Goal: Task Accomplishment & Management: Use online tool/utility

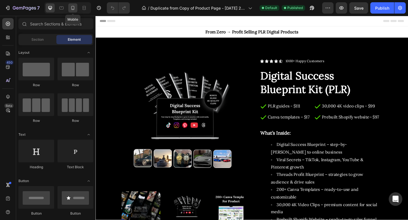
click at [74, 10] on icon at bounding box center [73, 8] width 6 height 6
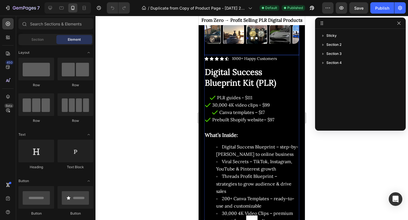
scroll to position [94, 0]
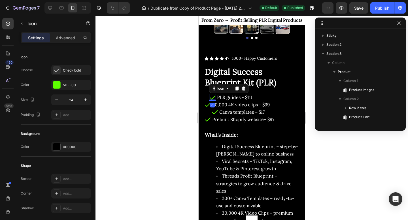
click at [212, 98] on icon at bounding box center [212, 97] width 7 height 7
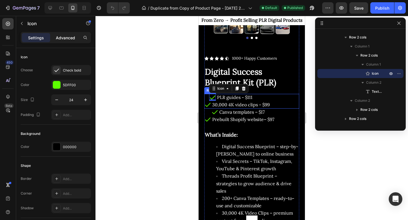
click at [64, 40] on p "Advanced" at bounding box center [65, 38] width 19 height 6
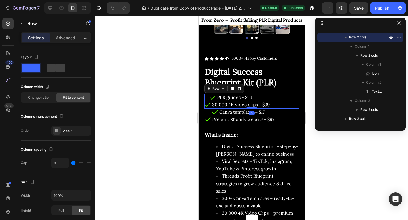
click at [207, 97] on div "Icon PLR guides - $111 Text Block Row" at bounding box center [237, 97] width 66 height 7
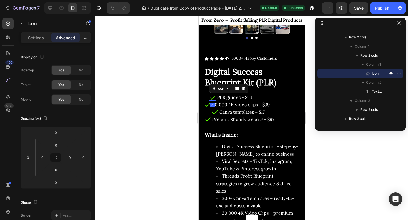
click at [211, 99] on icon at bounding box center [212, 98] width 6 height 4
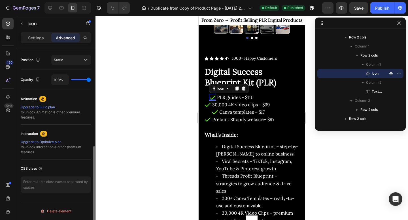
scroll to position [0, 0]
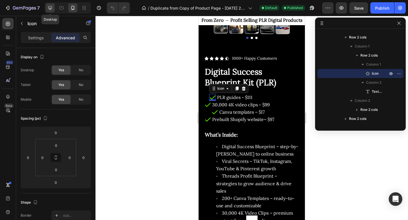
click at [51, 11] on div at bounding box center [50, 7] width 9 height 9
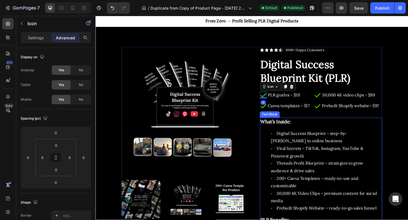
scroll to position [13, 0]
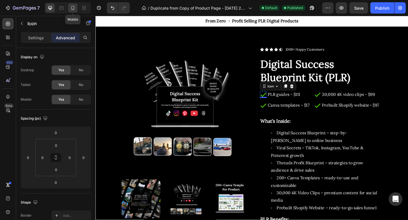
click at [76, 9] on icon at bounding box center [73, 8] width 6 height 6
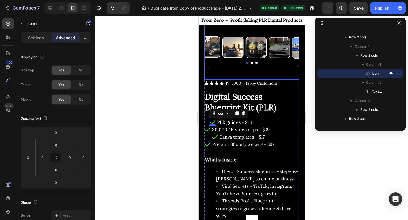
scroll to position [69, 0]
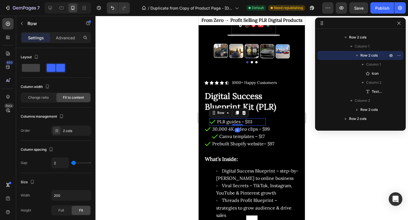
click at [256, 121] on div "Icon PLR guides - $111 Text Block Row 0" at bounding box center [237, 121] width 57 height 7
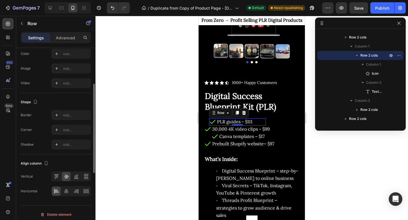
scroll to position [207, 0]
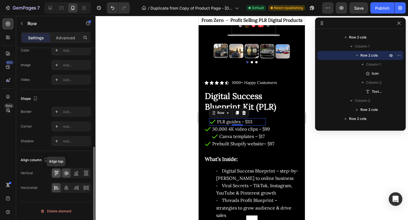
click at [57, 173] on icon at bounding box center [56, 173] width 6 height 6
click at [66, 172] on icon at bounding box center [66, 173] width 6 height 6
click at [66, 187] on icon at bounding box center [66, 187] width 4 height 5
click at [55, 188] on icon at bounding box center [57, 188] width 4 height 1
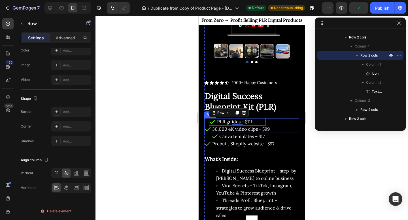
click at [207, 121] on div "Icon PLR guides - $111 Text Block Row 0" at bounding box center [237, 121] width 66 height 7
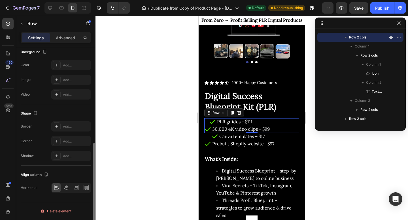
click at [80, 190] on div at bounding box center [71, 188] width 40 height 10
click at [78, 190] on icon at bounding box center [78, 187] width 0 height 5
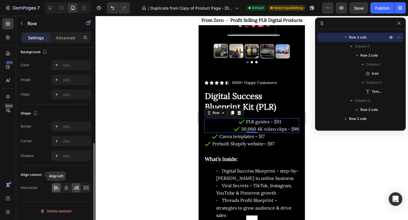
click at [57, 188] on icon at bounding box center [56, 188] width 6 height 6
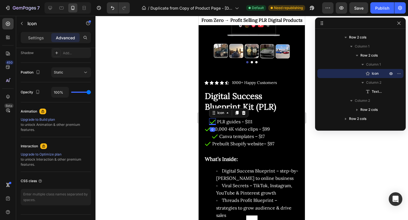
click at [212, 121] on icon at bounding box center [212, 121] width 7 height 7
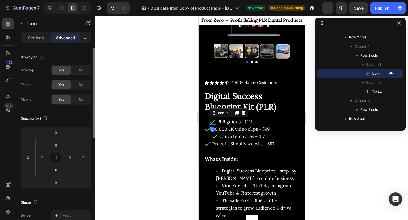
click at [212, 121] on icon at bounding box center [212, 121] width 7 height 7
click at [35, 35] on p "Settings" at bounding box center [36, 38] width 16 height 6
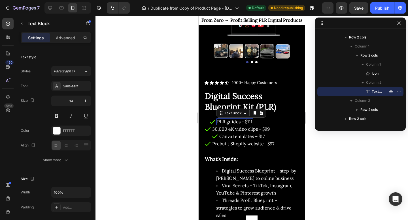
click at [230, 121] on span "PLR guides - $111" at bounding box center [234, 122] width 35 height 6
click at [57, 40] on p "Advanced" at bounding box center [65, 38] width 19 height 6
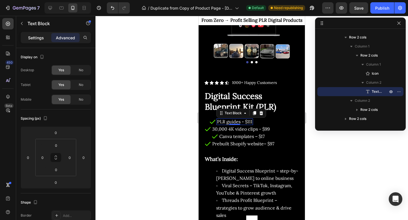
click at [39, 35] on p "Settings" at bounding box center [36, 38] width 16 height 6
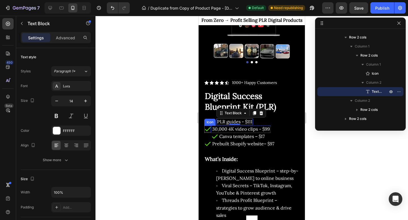
scroll to position [143, 0]
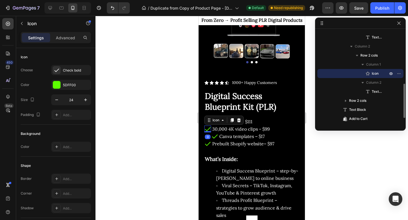
click at [207, 130] on icon at bounding box center [207, 129] width 7 height 7
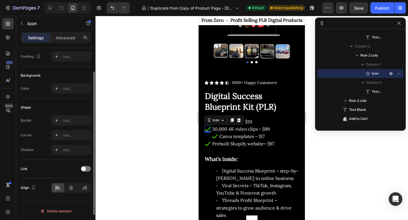
scroll to position [0, 0]
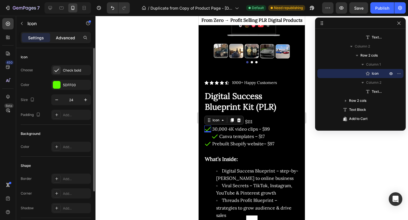
click at [63, 41] on div "Advanced" at bounding box center [65, 37] width 28 height 9
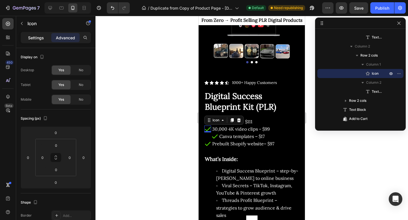
click at [38, 39] on p "Settings" at bounding box center [36, 38] width 16 height 6
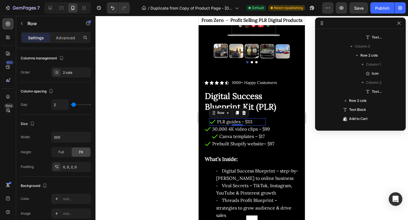
scroll to position [71, 0]
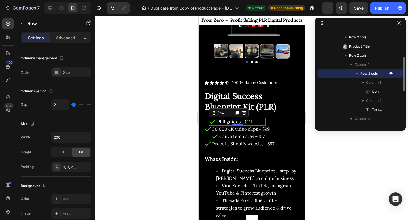
click at [260, 123] on div "Icon PLR guides - $111 Text Block Row 0" at bounding box center [237, 121] width 57 height 7
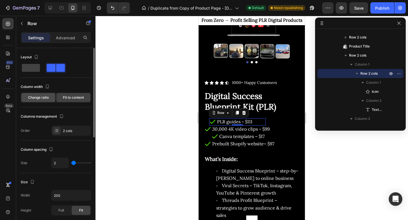
click at [34, 96] on span "Change ratio" at bounding box center [38, 97] width 21 height 5
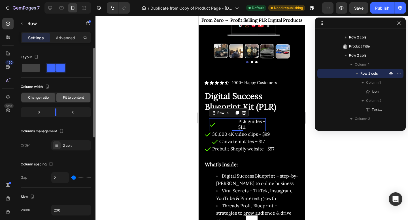
click at [77, 97] on span "Fit to content" at bounding box center [73, 97] width 21 height 5
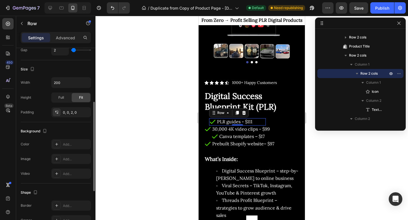
scroll to position [117, 0]
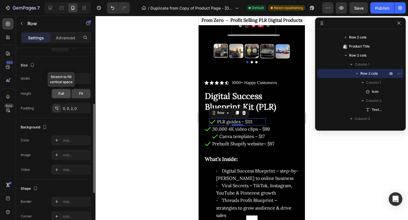
click at [61, 92] on span "Full" at bounding box center [61, 93] width 6 height 5
click at [80, 94] on span "Fit" at bounding box center [81, 93] width 4 height 5
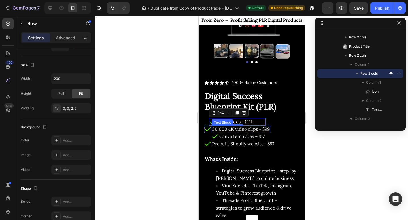
scroll to position [160, 0]
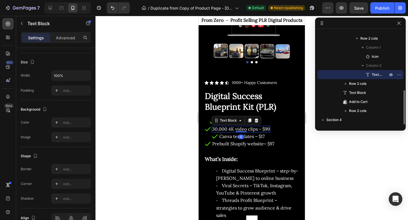
click at [220, 128] on span "30,000 4K video clips - $99" at bounding box center [240, 129] width 57 height 6
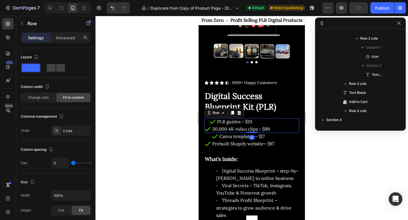
click at [275, 118] on div "Icon PLR guides - $111 Text Block Row Icon 30,000 4K video clips - $99 Text Blo…" at bounding box center [251, 125] width 95 height 15
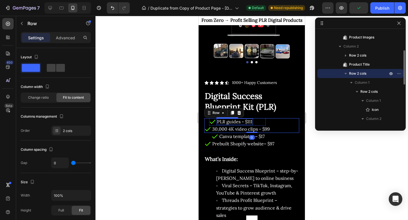
click at [247, 122] on span "PLR guides - $111" at bounding box center [234, 122] width 35 height 6
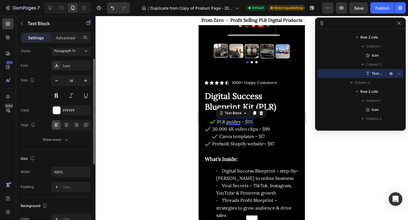
scroll to position [21, 0]
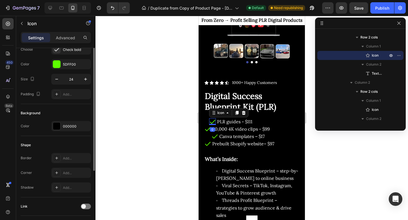
click at [213, 123] on icon at bounding box center [212, 121] width 7 height 7
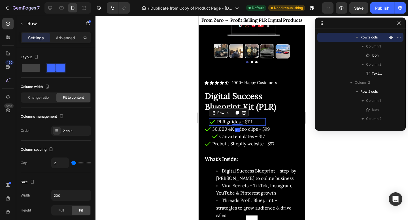
click at [263, 121] on div "Icon PLR guides - $111 Text Block Row 0" at bounding box center [237, 121] width 57 height 7
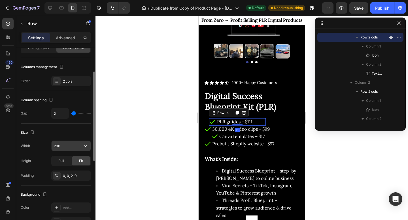
click at [74, 148] on input "200" at bounding box center [71, 146] width 39 height 10
click at [87, 149] on button "button" at bounding box center [85, 146] width 10 height 10
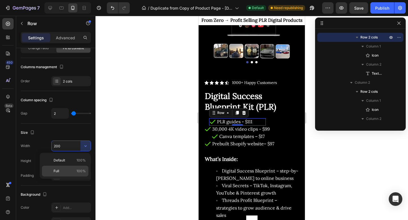
click at [71, 166] on div "Full 100%" at bounding box center [65, 171] width 46 height 11
type input "100%"
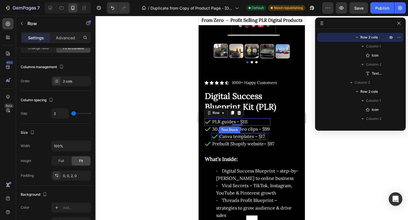
click at [238, 136] on span "Canva templates – $17" at bounding box center [241, 137] width 45 height 6
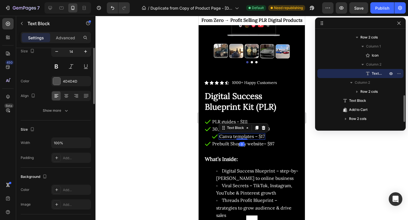
scroll to position [0, 0]
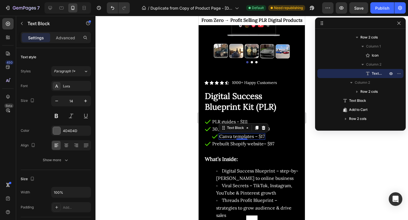
click at [265, 137] on div "Canva templates – $17" at bounding box center [242, 136] width 46 height 7
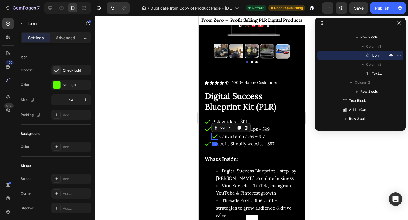
click at [215, 135] on icon at bounding box center [214, 136] width 7 height 7
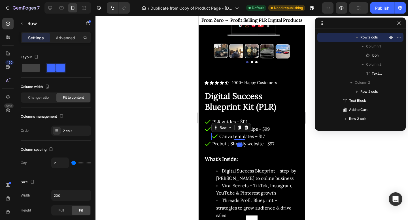
click at [266, 139] on div "Icon Canva templates – $17 Text Block Row 0" at bounding box center [239, 136] width 57 height 7
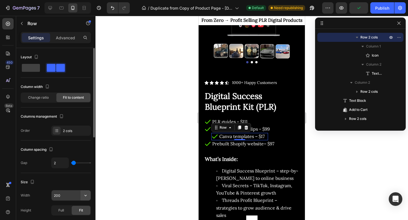
click at [85, 197] on icon "button" at bounding box center [86, 196] width 6 height 6
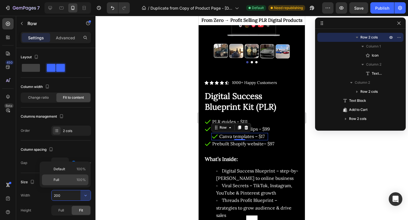
click at [74, 179] on p "Full 100%" at bounding box center [69, 179] width 32 height 5
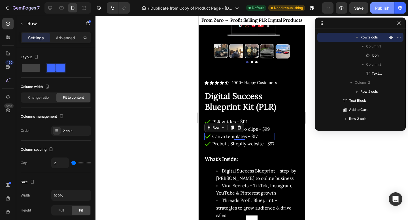
click at [382, 8] on div "Publish" at bounding box center [382, 8] width 14 height 6
click at [51, 9] on icon at bounding box center [50, 8] width 4 height 4
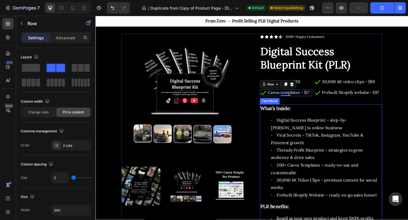
scroll to position [17, 0]
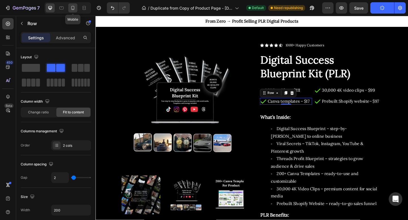
click at [74, 5] on icon at bounding box center [73, 8] width 6 height 6
type input "100%"
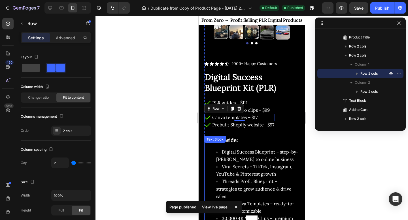
scroll to position [88, 0]
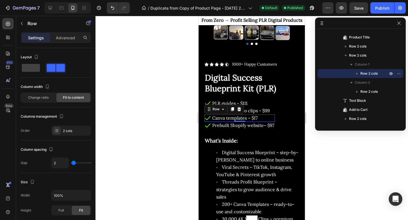
click at [192, 106] on div at bounding box center [251, 118] width 312 height 204
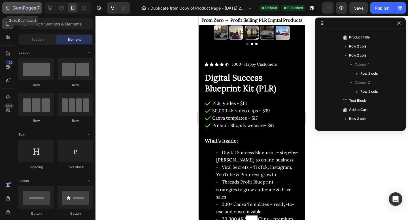
click at [7, 10] on icon "button" at bounding box center [8, 8] width 6 height 6
